Goal: Participate in discussion: Engage in conversation with other users on a specific topic

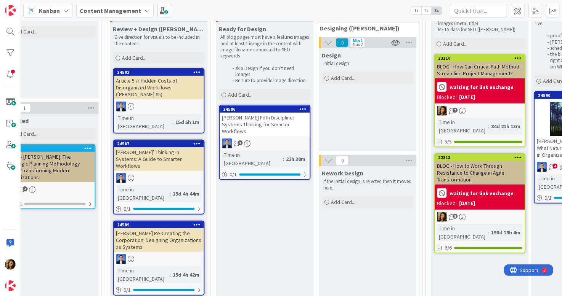
scroll to position [76, 749]
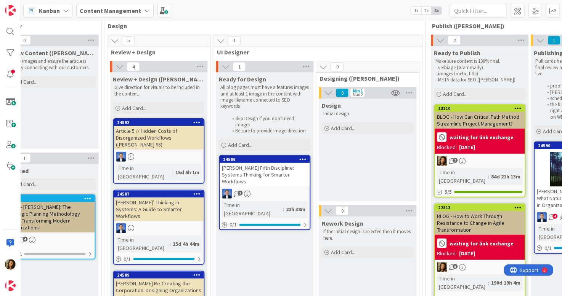
click at [152, 152] on div at bounding box center [159, 157] width 90 height 10
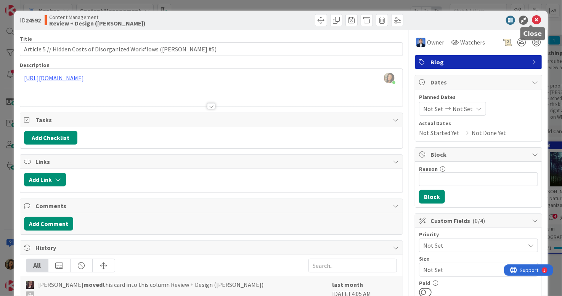
click at [532, 23] on icon at bounding box center [536, 20] width 9 height 9
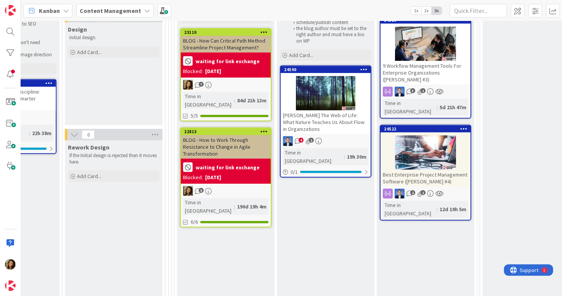
scroll to position [114, 1003]
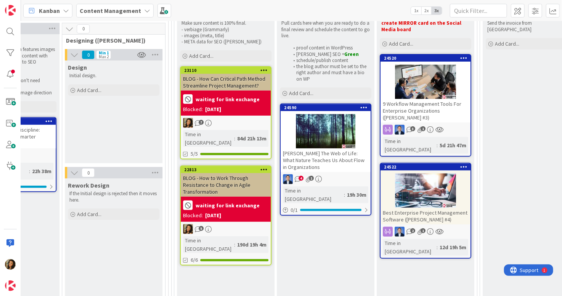
click at [253, 224] on div "5" at bounding box center [226, 229] width 90 height 10
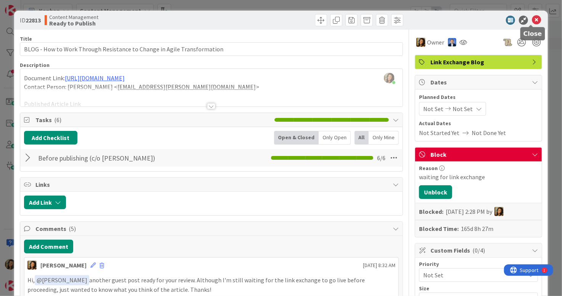
click at [534, 23] on icon at bounding box center [536, 20] width 9 height 9
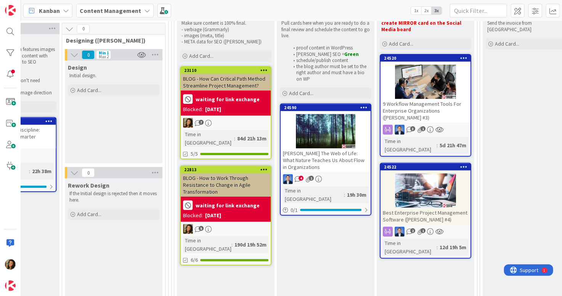
click at [263, 167] on icon at bounding box center [263, 169] width 7 height 5
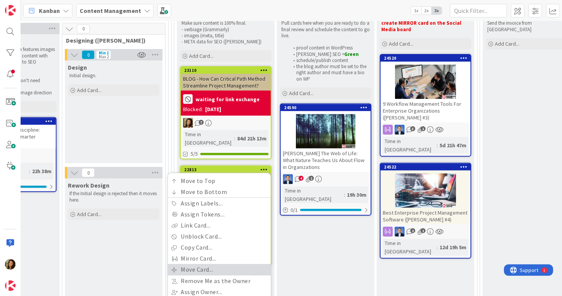
click at [217, 264] on link "Move Card..." at bounding box center [219, 269] width 103 height 11
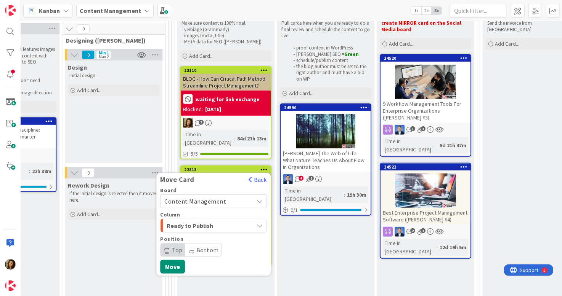
click at [237, 220] on div "Ready to Publish" at bounding box center [209, 226] width 89 height 12
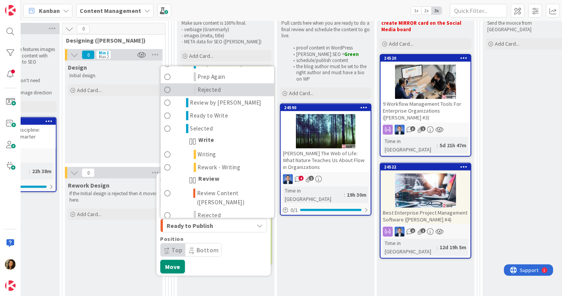
scroll to position [38, 0]
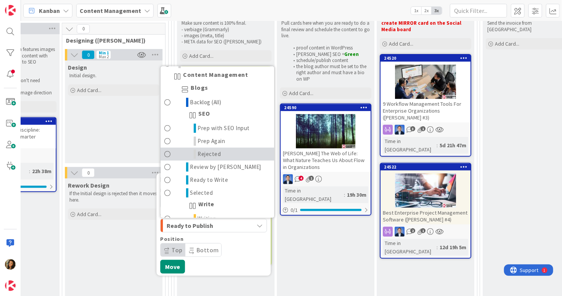
click at [234, 148] on link "Rejected" at bounding box center [217, 154] width 114 height 13
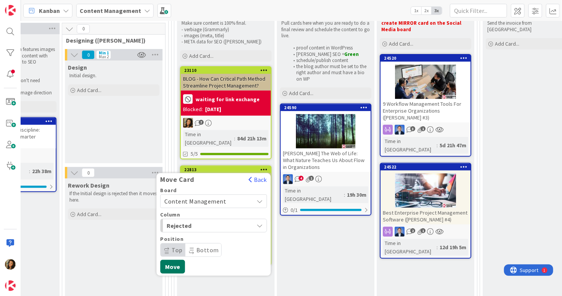
click at [175, 260] on button "Move" at bounding box center [172, 267] width 25 height 14
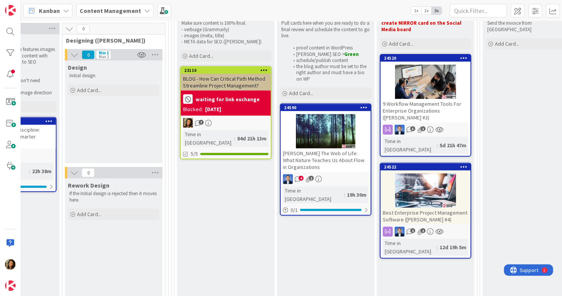
scroll to position [0, 0]
click at [241, 85] on div "BLOG - How Can Critical Path Method Streamline Project Management?" at bounding box center [226, 82] width 90 height 17
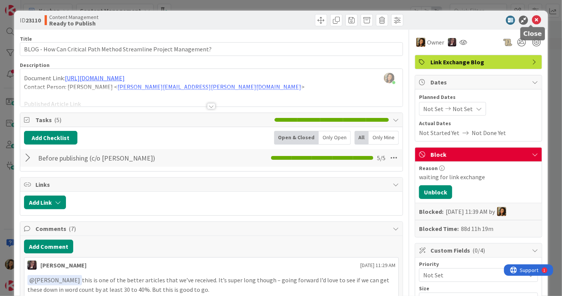
click at [533, 21] on icon at bounding box center [536, 20] width 9 height 9
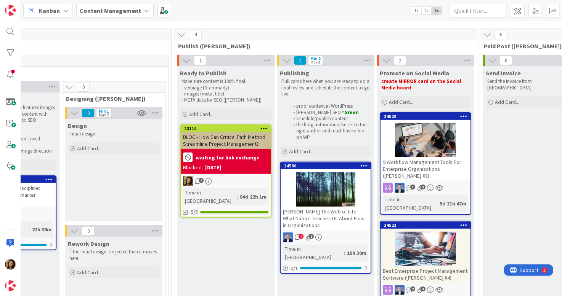
scroll to position [38, 1003]
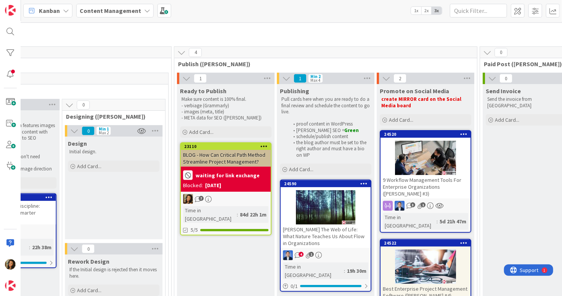
click at [359, 251] on div "4 1" at bounding box center [325, 256] width 90 height 10
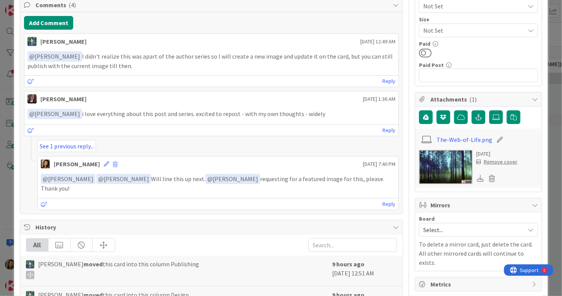
scroll to position [191, 0]
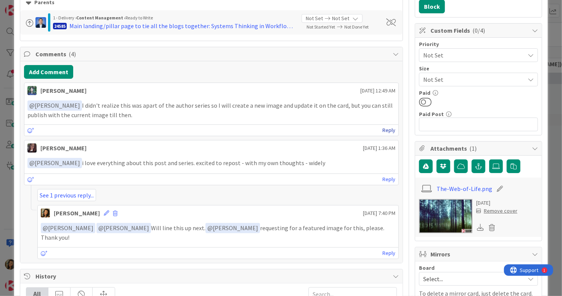
click at [385, 128] on link "Reply" at bounding box center [388, 131] width 13 height 10
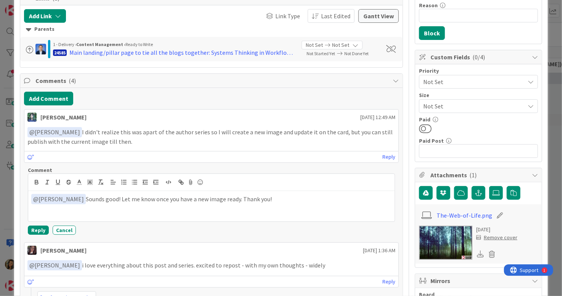
scroll to position [152, 0]
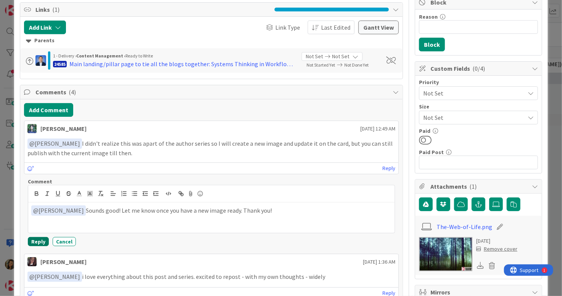
click at [35, 240] on button "Reply" at bounding box center [38, 241] width 21 height 9
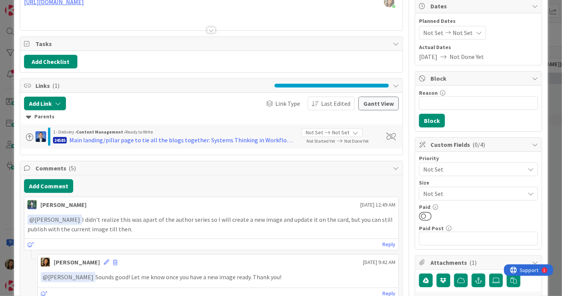
scroll to position [0, 0]
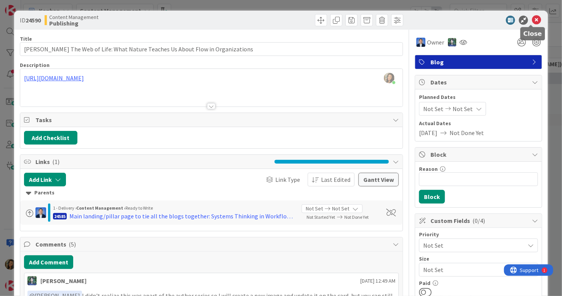
click at [532, 19] on icon at bounding box center [536, 20] width 9 height 9
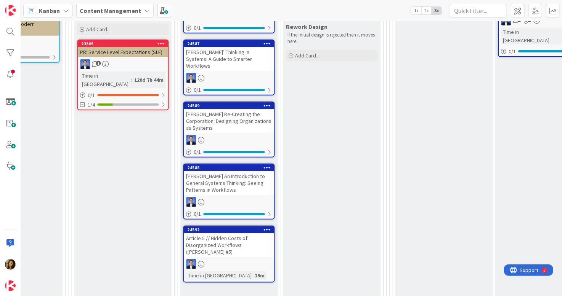
scroll to position [147, 785]
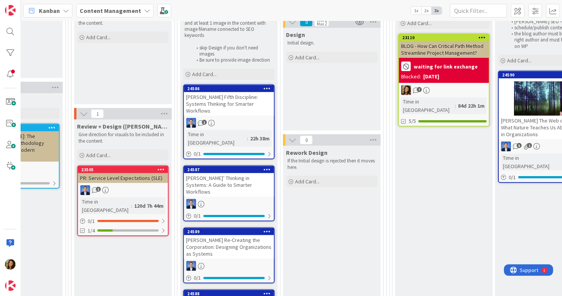
click at [247, 109] on div "24586 [PERSON_NAME] Fifth Discipline: Systems Thinking for Smarter Workflows 1 …" at bounding box center [228, 122] width 91 height 75
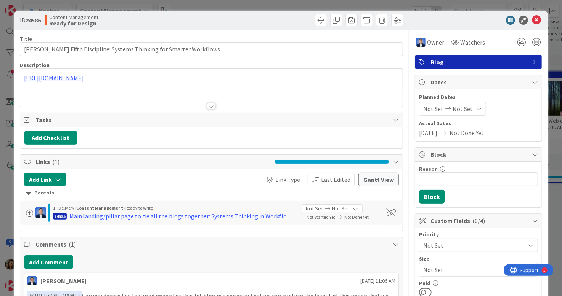
type input "[PERSON_NAME] Fifth Discipline: Systems Thinking for Smarter Workflows"
click at [532, 21] on icon at bounding box center [536, 20] width 9 height 9
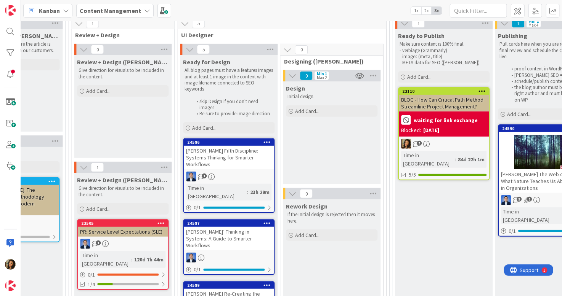
scroll to position [109, 785]
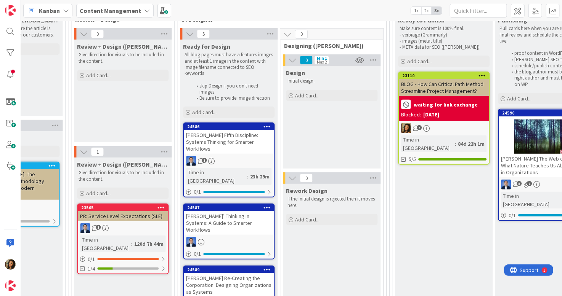
click at [516, 152] on div at bounding box center [543, 137] width 90 height 34
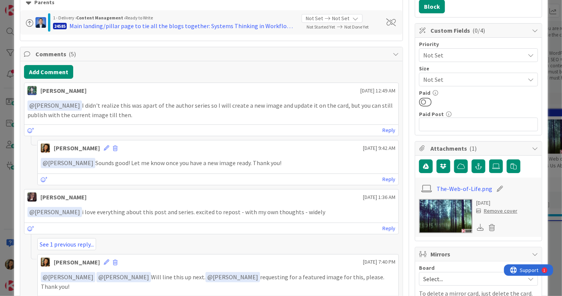
scroll to position [76, 0]
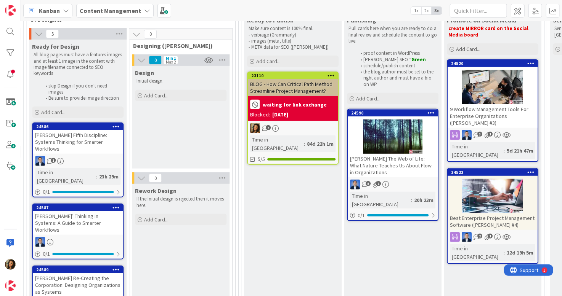
scroll to position [109, 1004]
